Goal: Task Accomplishment & Management: Complete application form

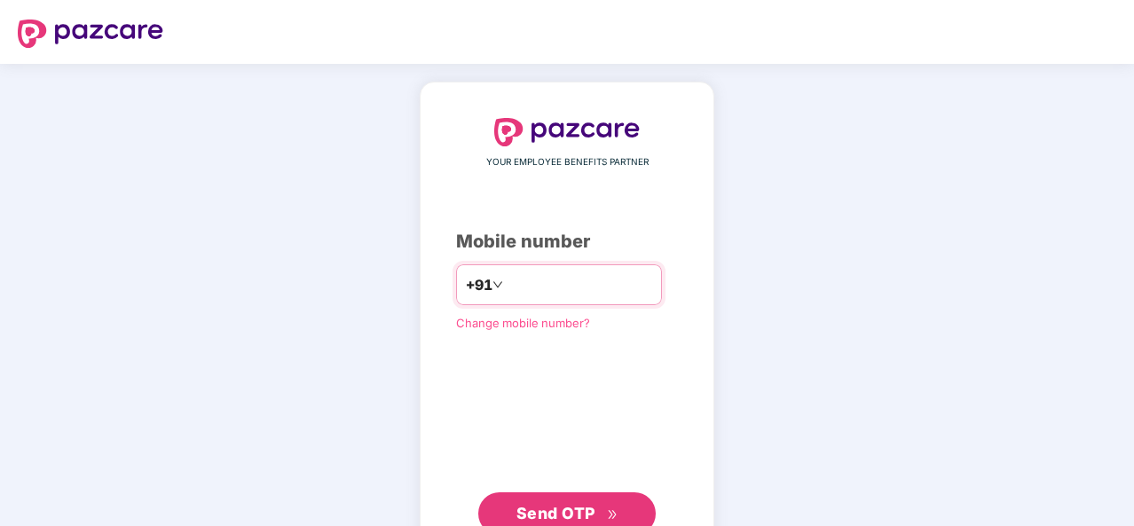
type input "**********"
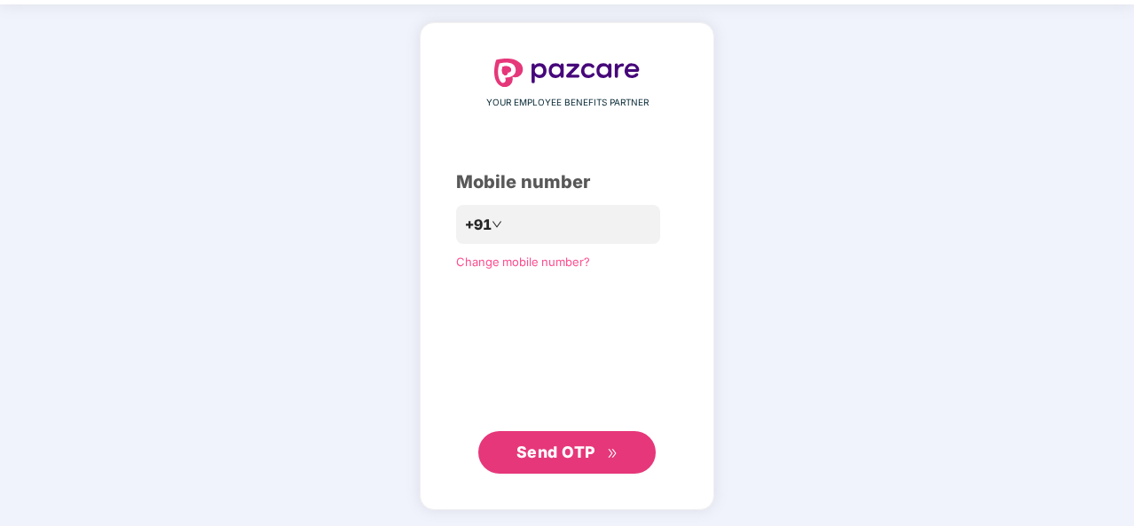
click at [556, 446] on span "Send OTP" at bounding box center [555, 452] width 79 height 19
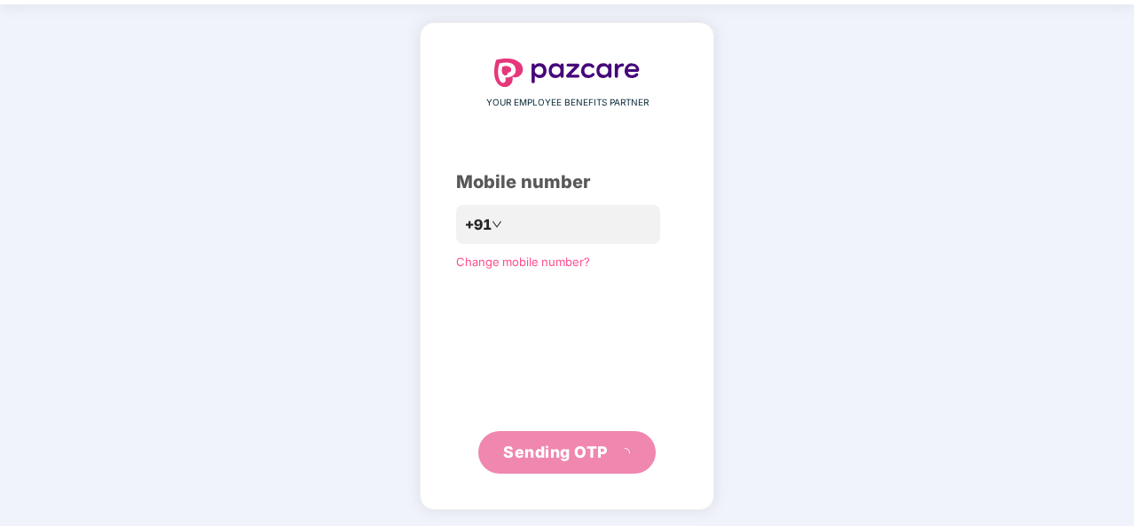
scroll to position [51, 0]
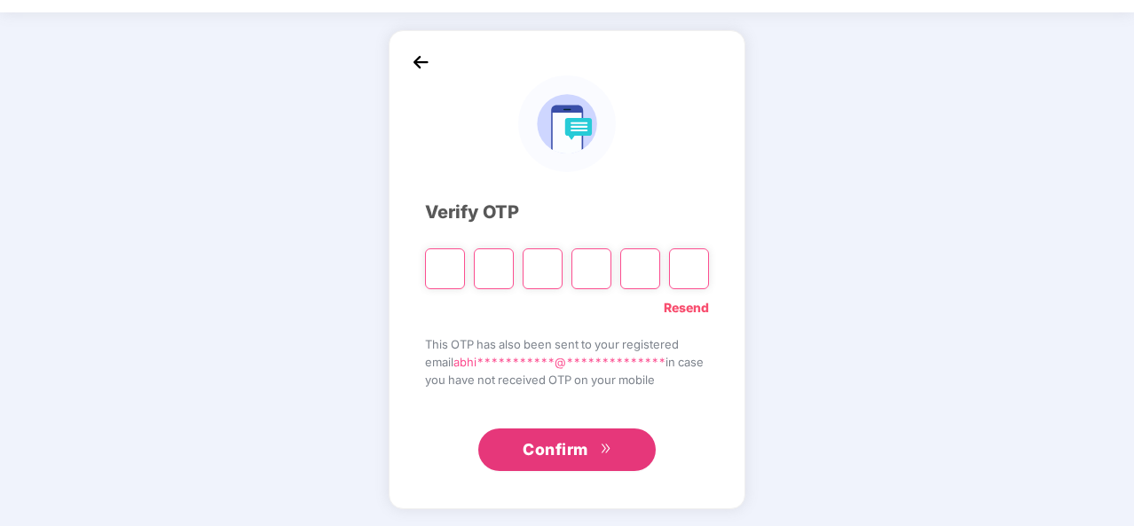
click at [556, 446] on span "Confirm" at bounding box center [555, 449] width 66 height 25
click at [438, 267] on input "Please enter verification code. Digit 1" at bounding box center [445, 268] width 40 height 41
type input "*"
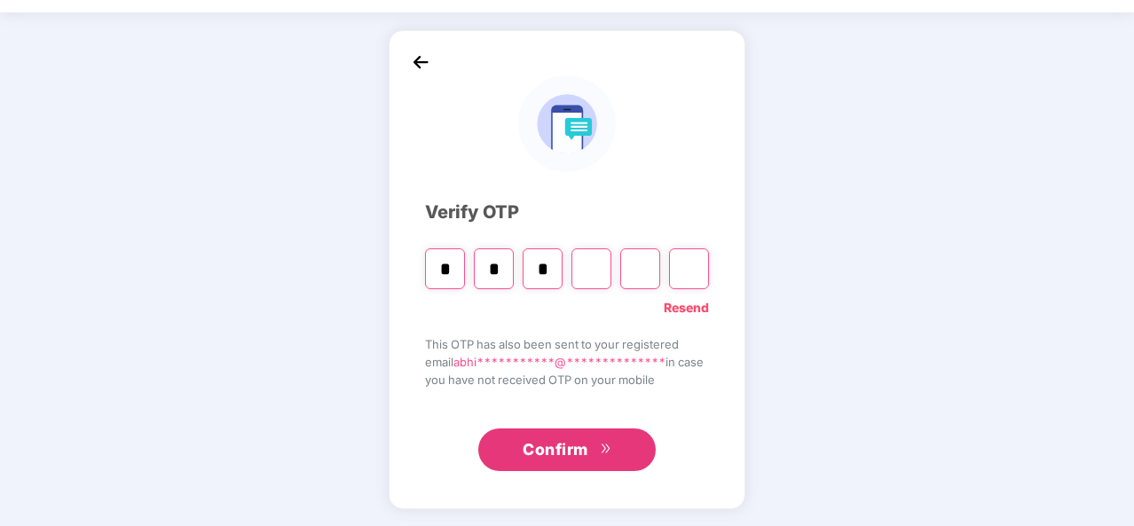
type input "*"
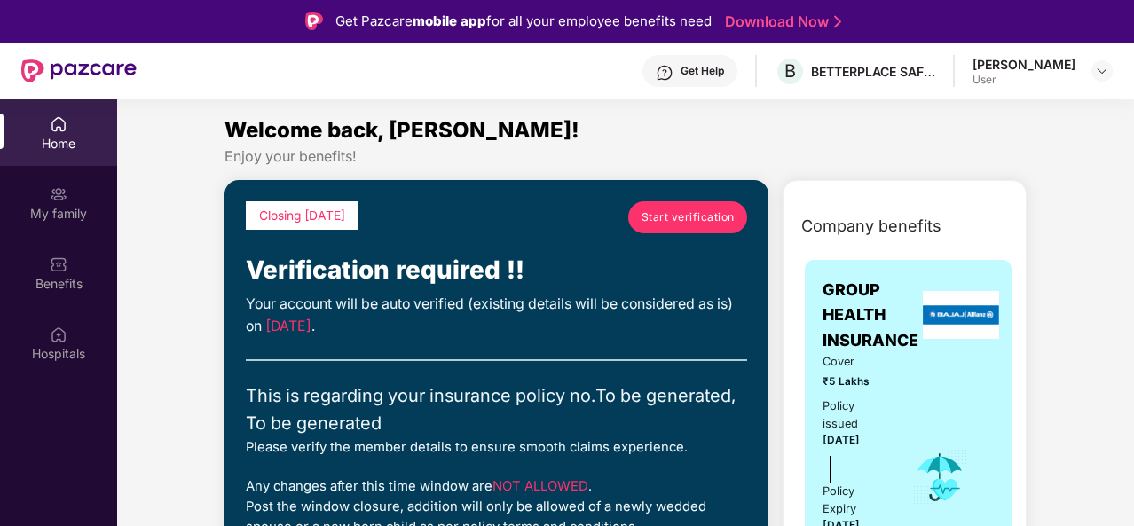
click at [688, 219] on span "Start verification" at bounding box center [687, 216] width 93 height 17
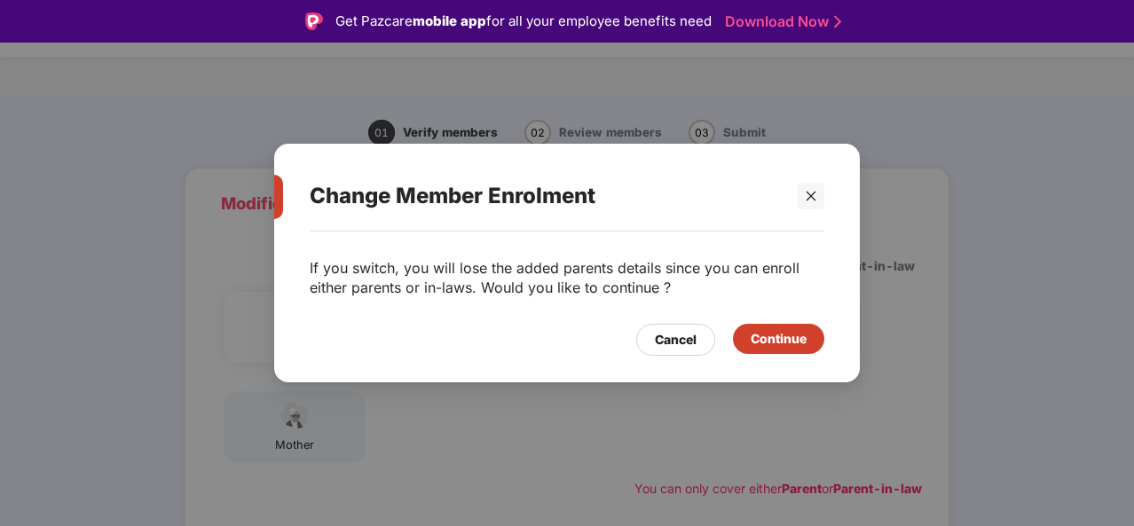
click at [802, 340] on div "Continue" at bounding box center [778, 339] width 56 height 20
click at [750, 337] on div "Continue" at bounding box center [778, 339] width 56 height 20
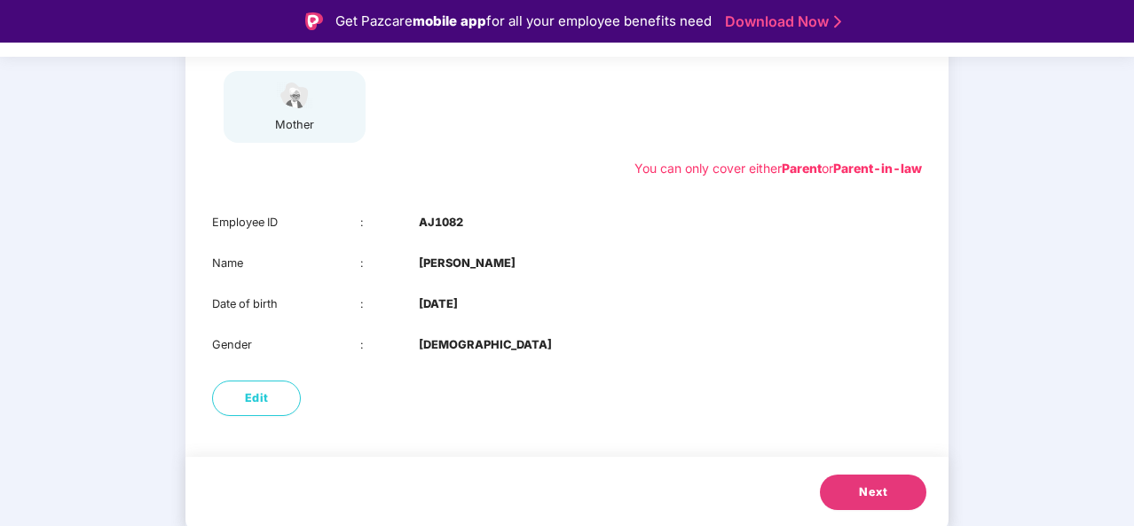
scroll to position [43, 0]
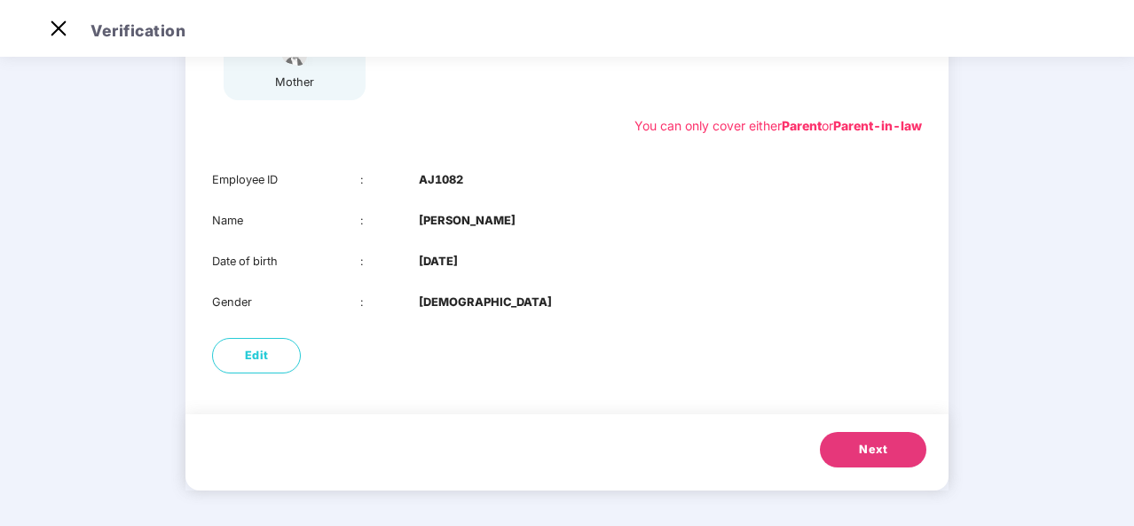
click at [856, 452] on button "Next" at bounding box center [873, 449] width 106 height 35
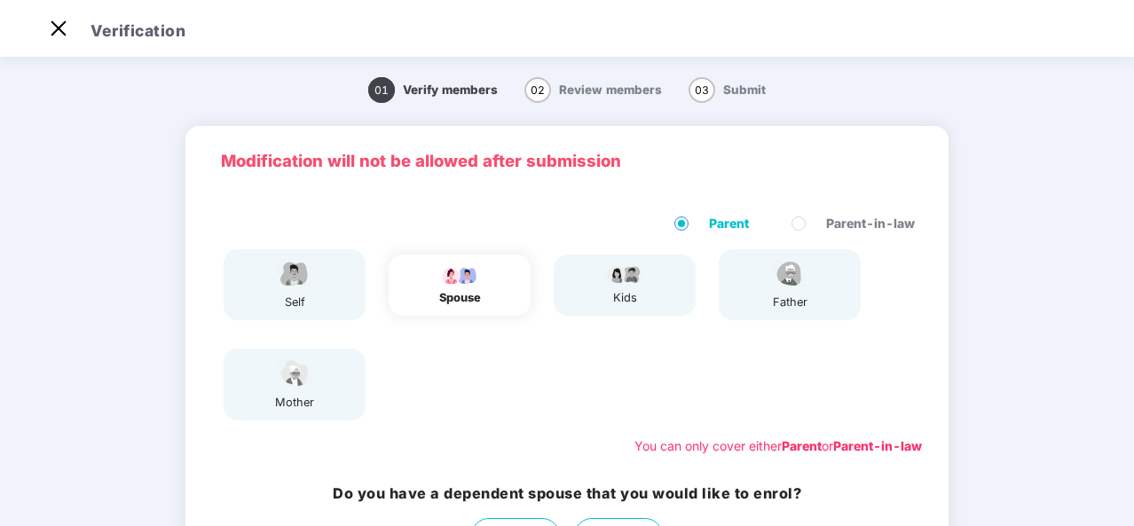
scroll to position [180, 0]
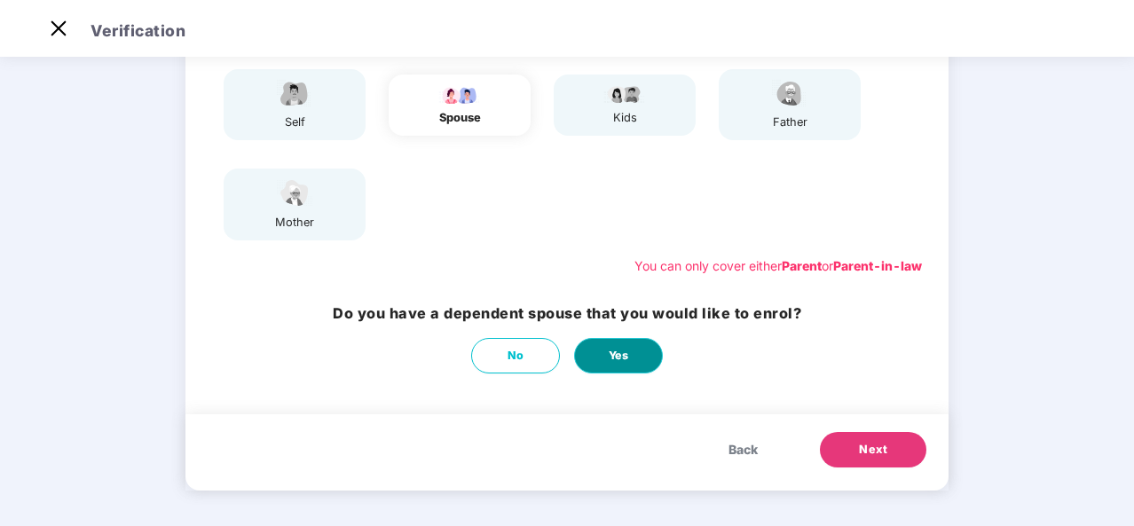
click at [636, 359] on button "Yes" at bounding box center [618, 355] width 89 height 35
select select "******"
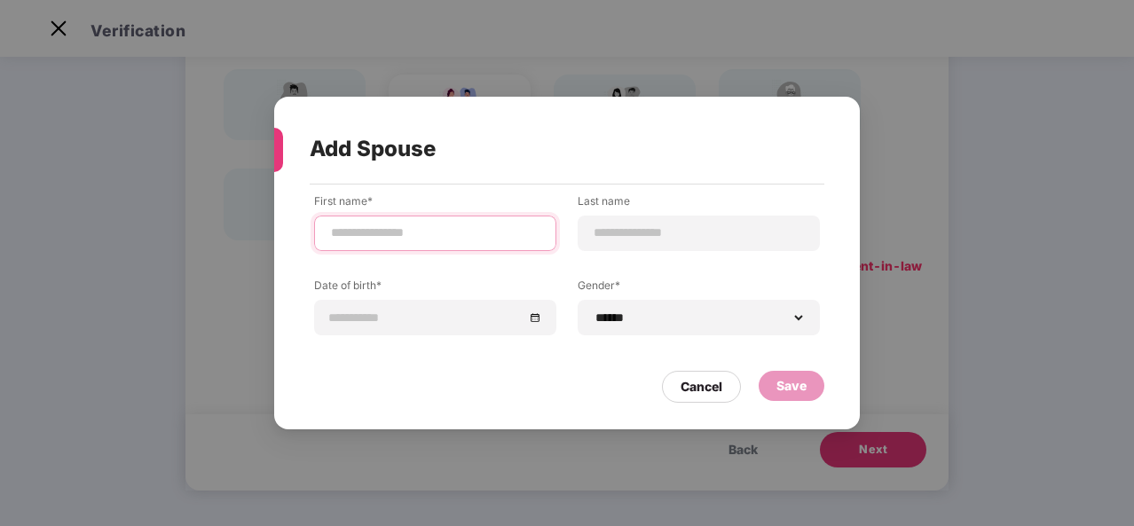
click at [523, 232] on input at bounding box center [435, 233] width 212 height 19
type input "*"
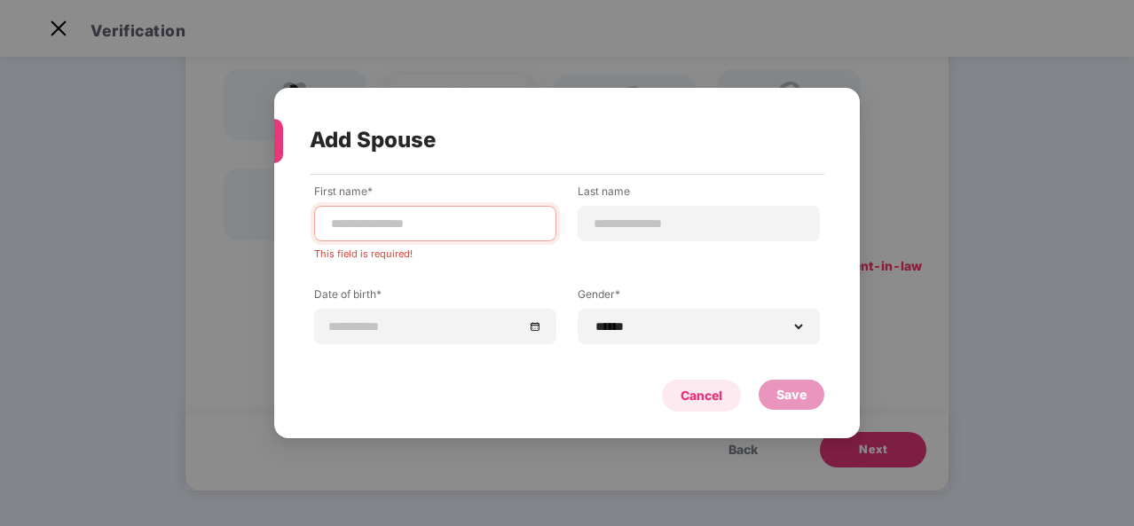
click at [701, 389] on div "Cancel" at bounding box center [701, 396] width 42 height 20
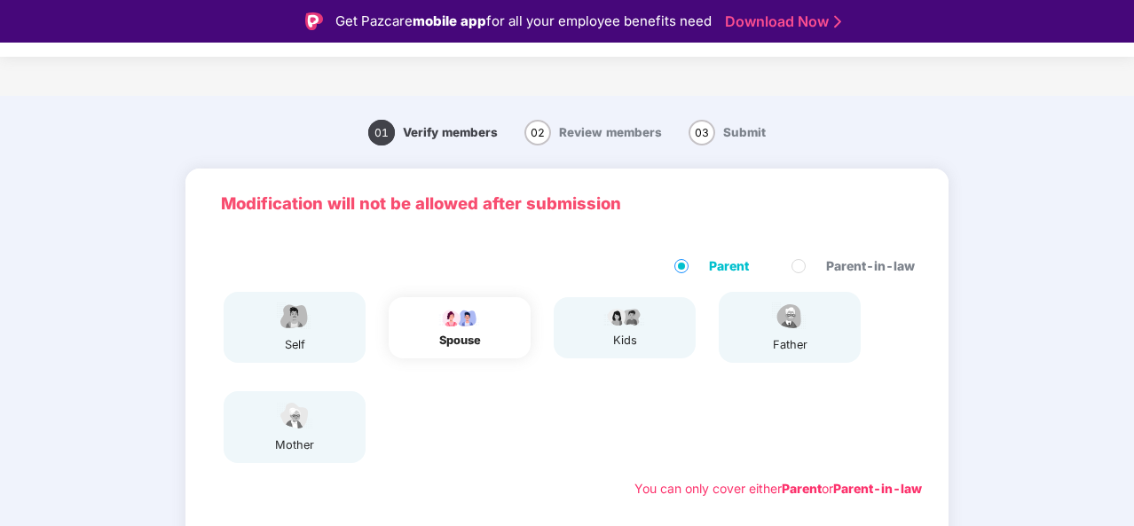
scroll to position [140, 0]
